Goal: Information Seeking & Learning: Learn about a topic

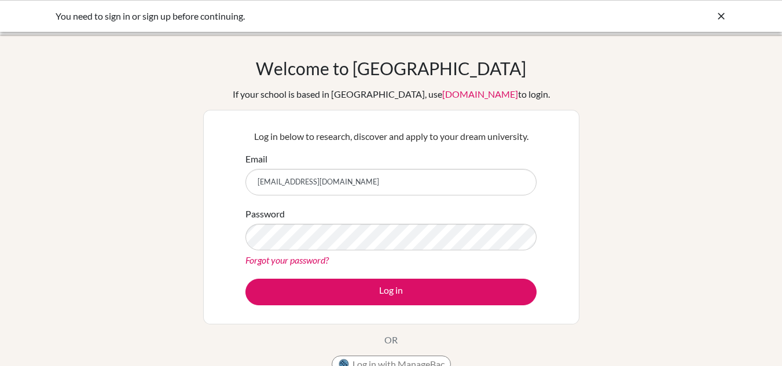
click at [350, 189] on input "gmcnaught@gmail.com" at bounding box center [390, 182] width 291 height 27
type input "[EMAIL_ADDRESS][DOMAIN_NAME]"
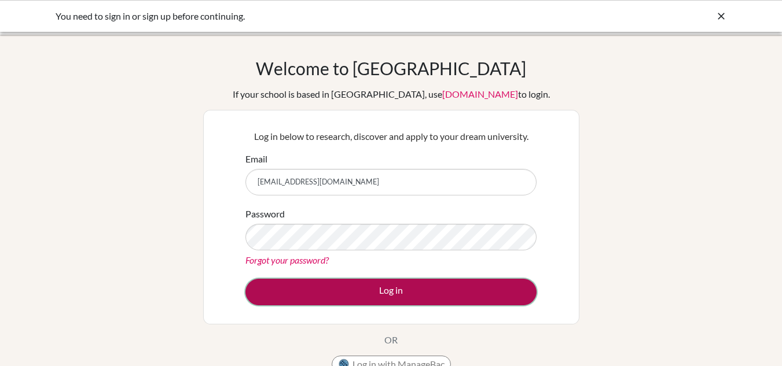
click at [351, 293] on button "Log in" at bounding box center [390, 292] width 291 height 27
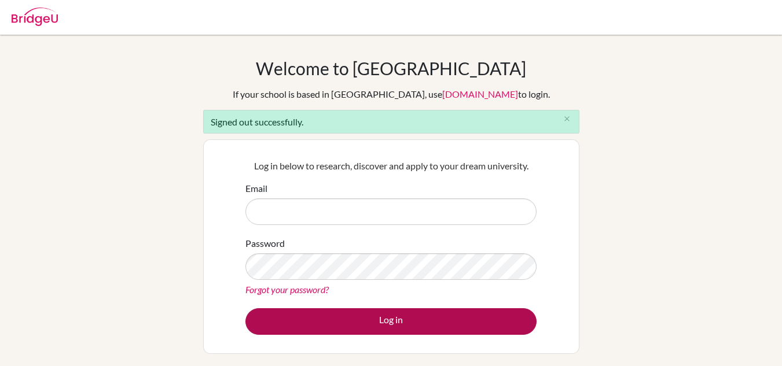
type input "[EMAIL_ADDRESS][DOMAIN_NAME]"
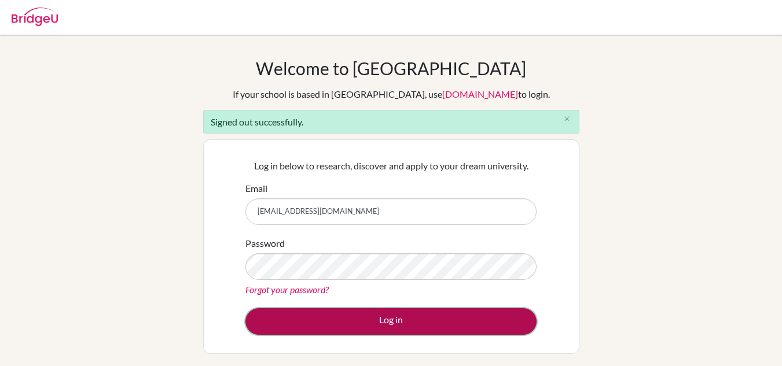
click at [358, 322] on button "Log in" at bounding box center [390, 321] width 291 height 27
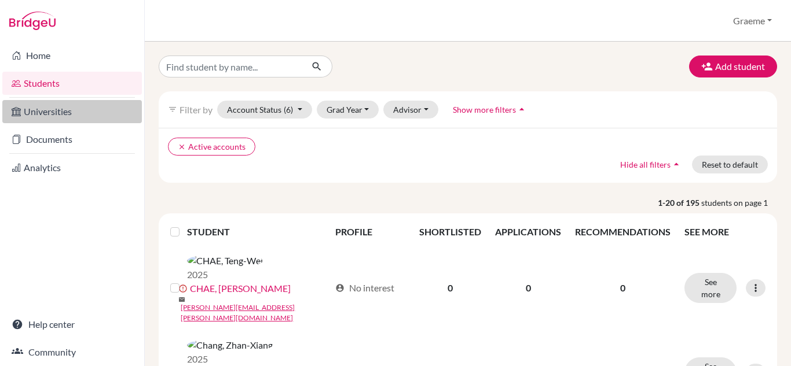
click at [80, 108] on link "Universities" at bounding box center [71, 111] width 139 height 23
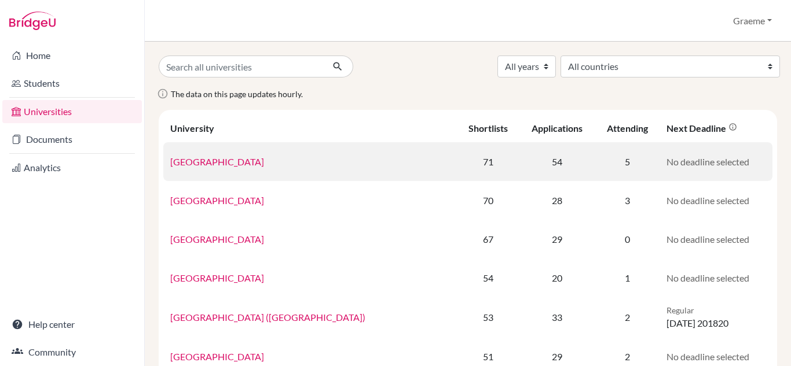
click at [243, 159] on link "[GEOGRAPHIC_DATA]" at bounding box center [217, 161] width 94 height 11
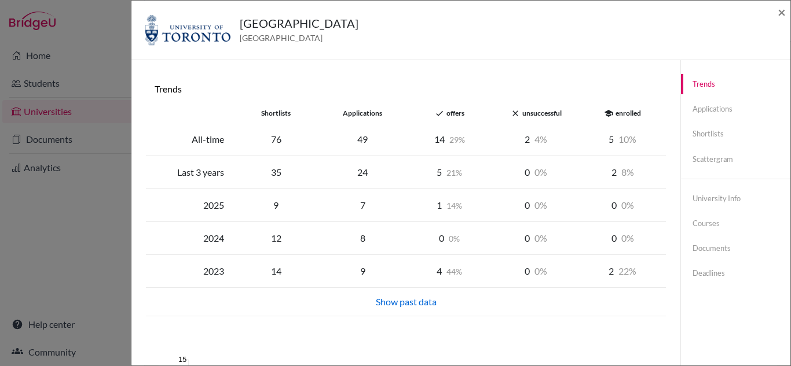
click at [36, 144] on div "University of Toronto Canada × Trends shortlists applications done offers close…" at bounding box center [395, 183] width 791 height 366
